Goal: Transaction & Acquisition: Purchase product/service

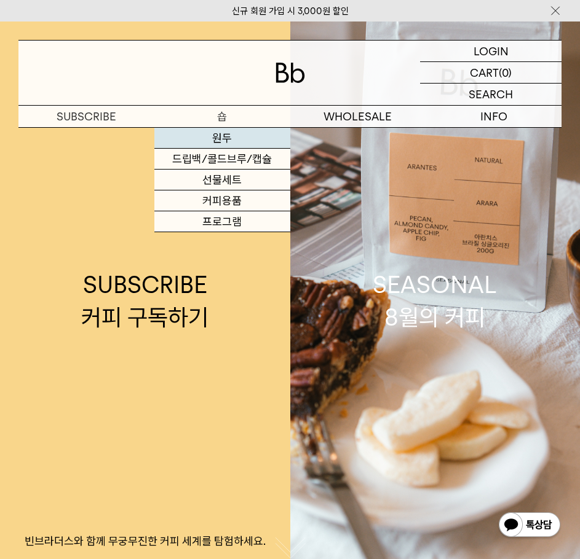
click at [222, 136] on link "원두" at bounding box center [222, 138] width 136 height 21
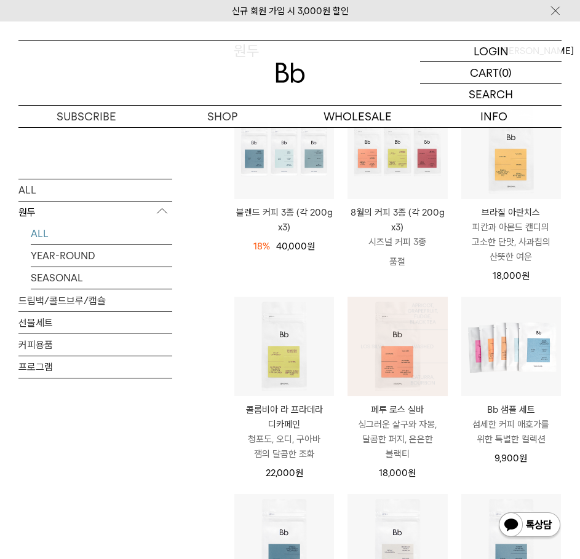
scroll to position [123, 0]
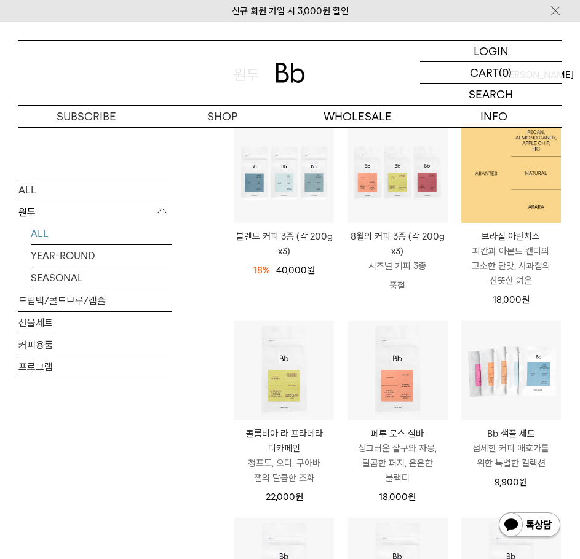
click at [514, 194] on img at bounding box center [511, 174] width 100 height 100
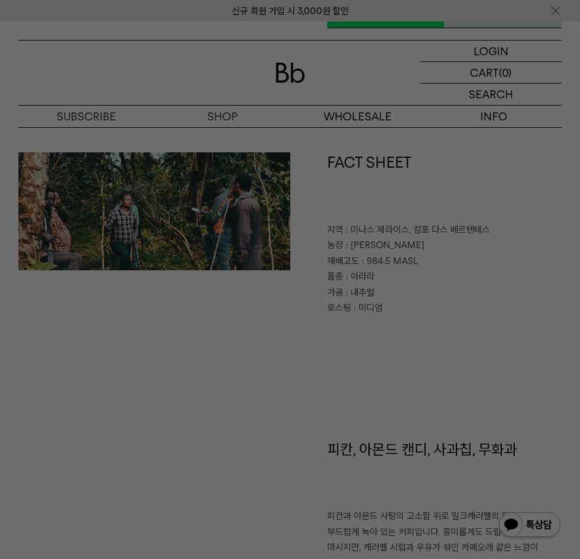
scroll to position [369, 0]
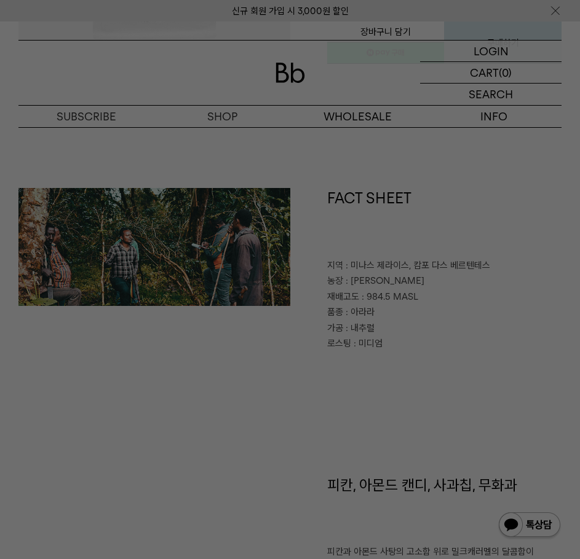
click at [510, 136] on div at bounding box center [290, 279] width 580 height 559
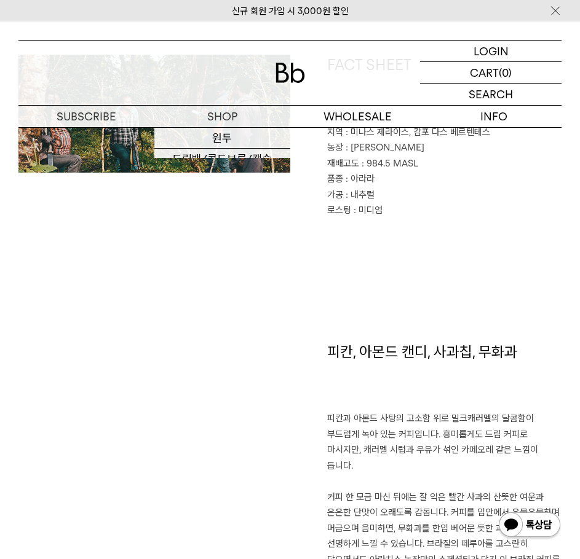
scroll to position [430, 0]
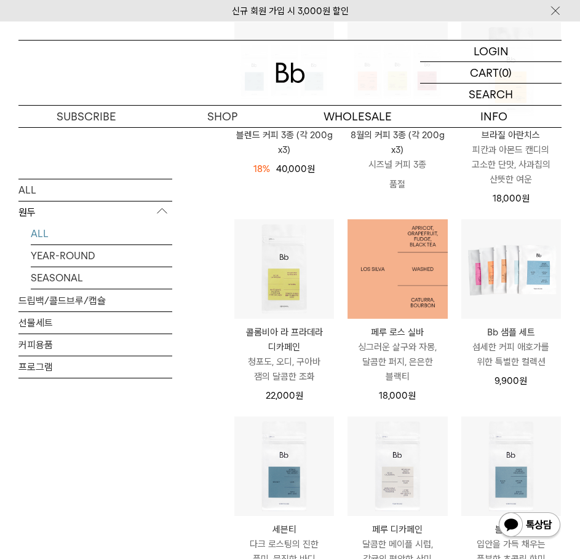
click at [403, 272] on img at bounding box center [397, 269] width 100 height 100
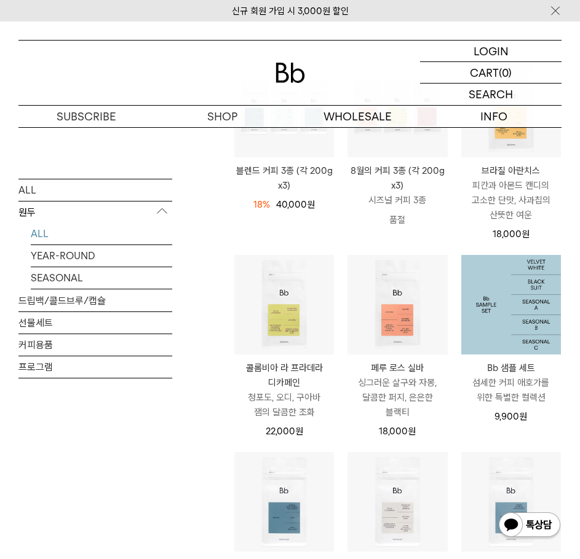
scroll to position [40, 0]
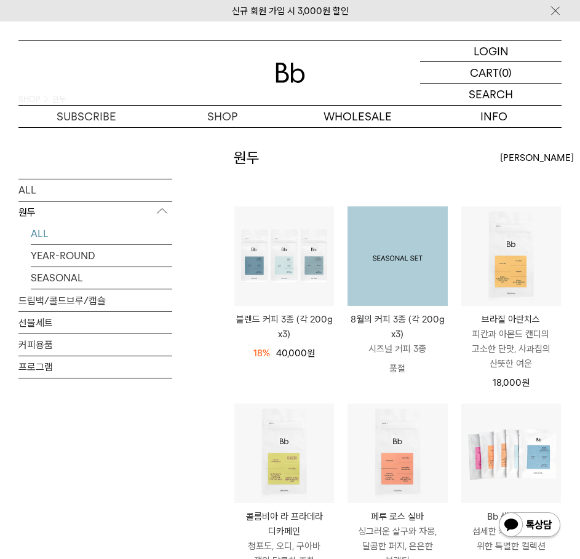
click at [398, 271] on img at bounding box center [397, 257] width 100 height 100
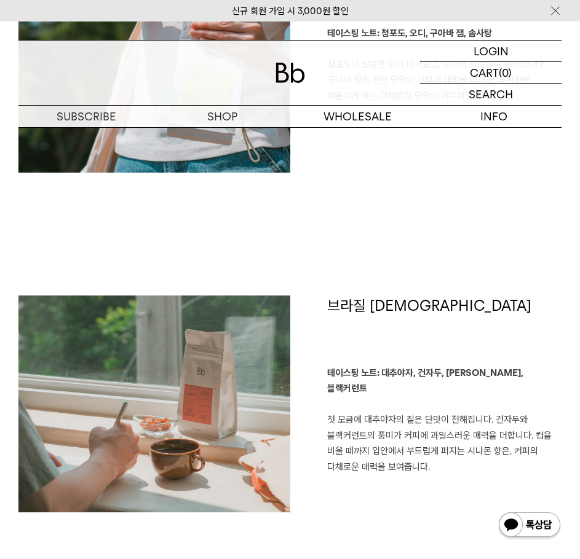
scroll to position [1291, 0]
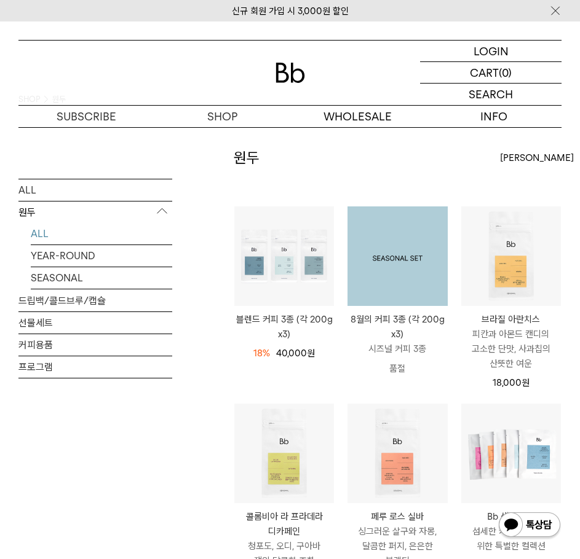
click at [408, 279] on img at bounding box center [397, 257] width 100 height 100
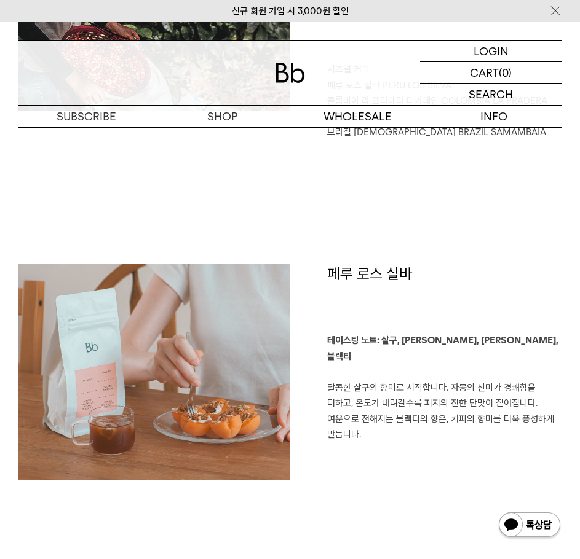
scroll to position [615, 0]
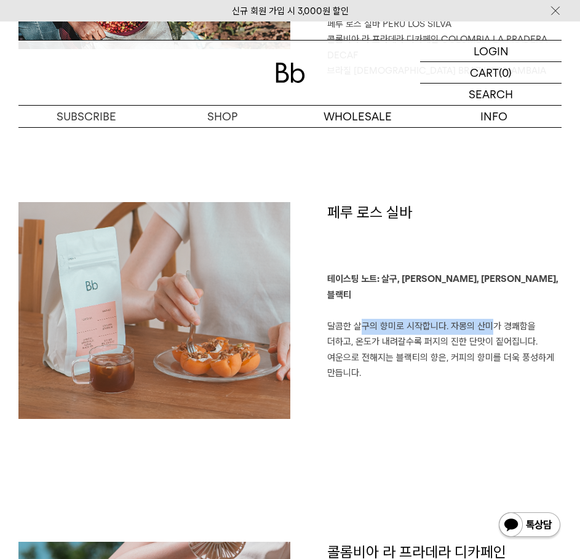
drag, startPoint x: 355, startPoint y: 312, endPoint x: 481, endPoint y: 317, distance: 125.5
click at [481, 312] on p "테이스팅 노트: 살구, 자몽, [PERSON_NAME], 블랙티 달콤한 살구의 향미로 시작합니다. 자몽의 산미가 경쾌함을 더하고, 온도가 내려…" at bounding box center [444, 327] width 235 height 110
click at [449, 326] on p "테이스팅 노트: 살구, 자몽, 퍼지, 블랙티 달콤한 살구의 향미로 시작합니다. 자몽의 산미가 경쾌함을 더하고, 온도가 내려갈수록 퍼지의 진한 …" at bounding box center [444, 327] width 235 height 110
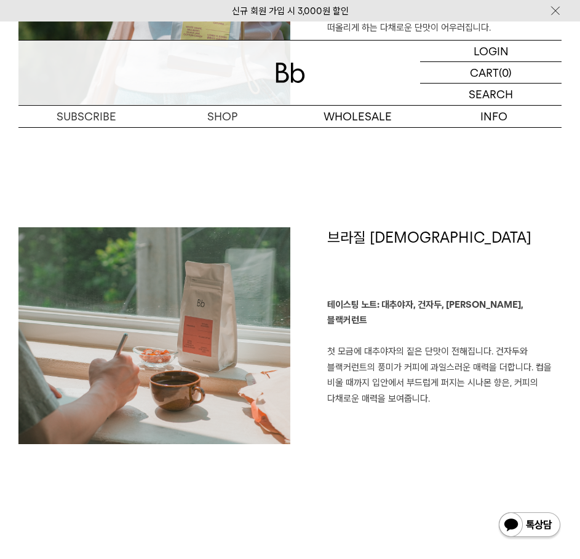
scroll to position [1291, 0]
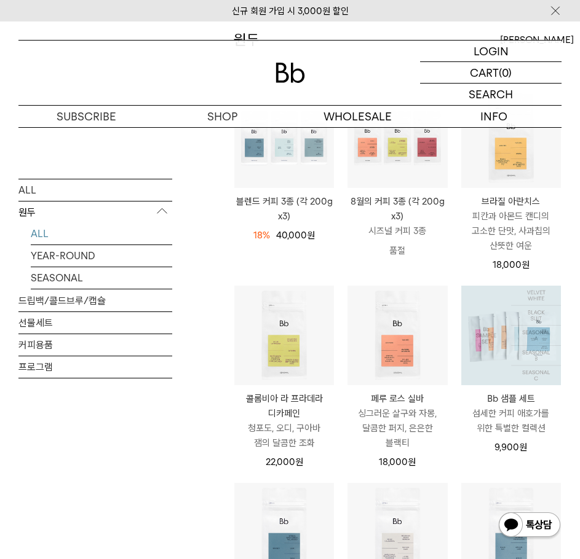
scroll to position [128, 0]
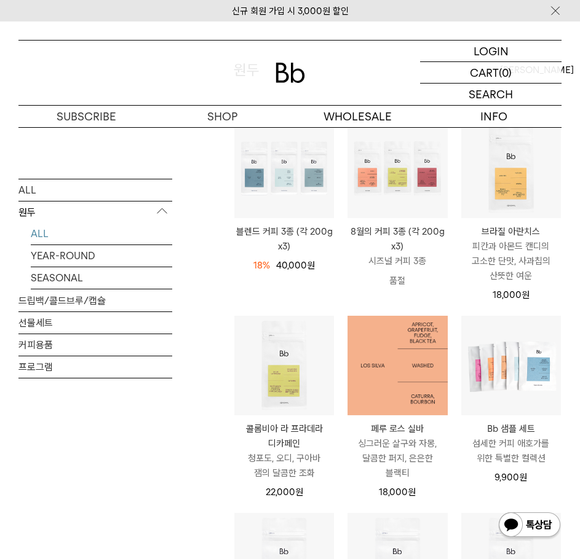
click at [402, 391] on img at bounding box center [397, 366] width 100 height 100
